Goal: Task Accomplishment & Management: Manage account settings

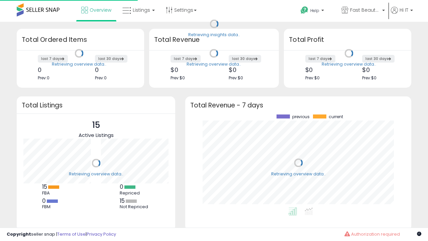
scroll to position [93, 213]
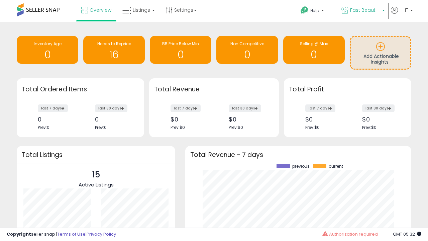
click at [363, 11] on span "Fast Beauty ([GEOGRAPHIC_DATA])" at bounding box center [365, 10] width 30 height 7
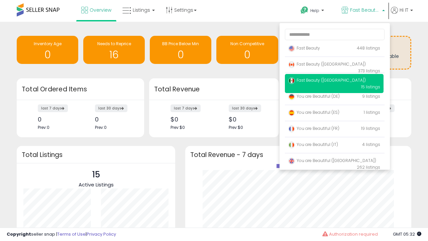
click at [334, 162] on span "You are Beautiful ([GEOGRAPHIC_DATA])" at bounding box center [332, 161] width 88 height 6
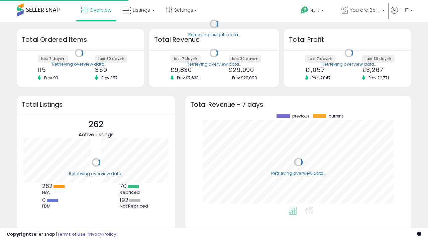
scroll to position [93, 213]
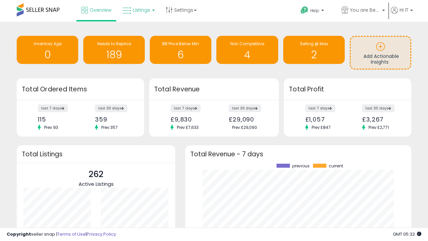
click at [138, 10] on span "Listings" at bounding box center [141, 10] width 17 height 7
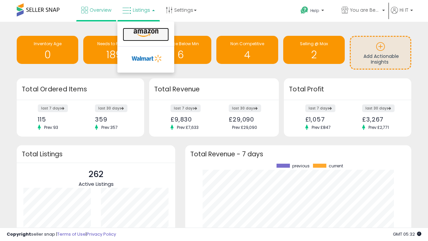
click at [145, 33] on icon at bounding box center [145, 33] width 29 height 9
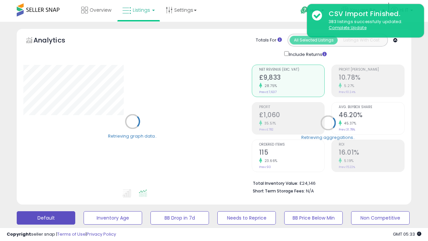
click at [84, 211] on button "All_Inventory" at bounding box center [113, 217] width 59 height 13
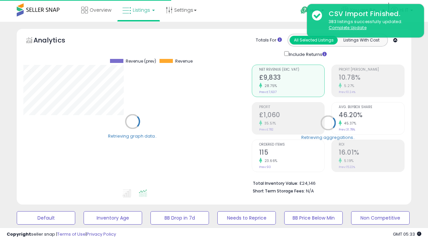
scroll to position [130, 0]
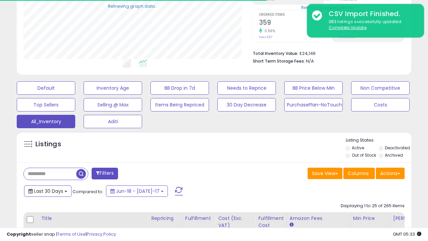
click at [47, 190] on span "Last 30 Days" at bounding box center [48, 191] width 29 height 7
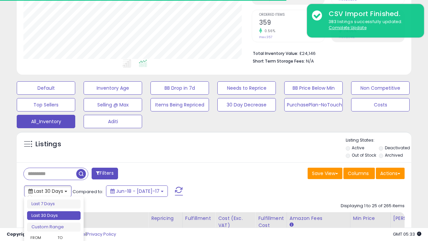
scroll to position [137, 228]
click at [54, 215] on li "Last 30 Days" at bounding box center [54, 215] width 54 height 9
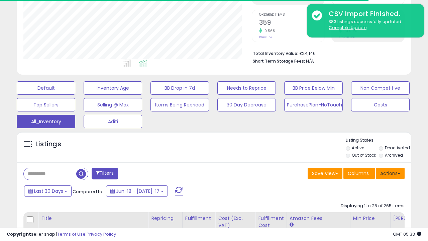
click at [390, 173] on button "Actions" at bounding box center [390, 173] width 29 height 11
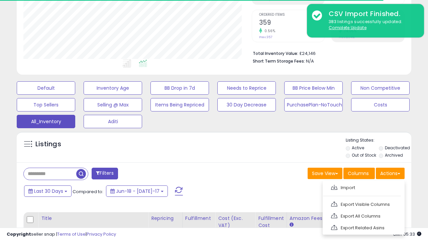
click at [363, 215] on link "Export All Columns" at bounding box center [362, 216] width 73 height 10
